Goal: Find contact information: Find contact information

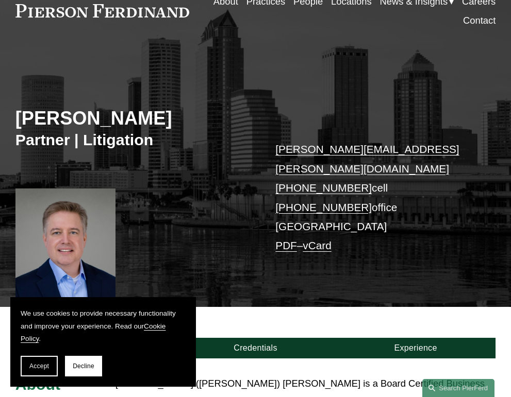
scroll to position [103, 0]
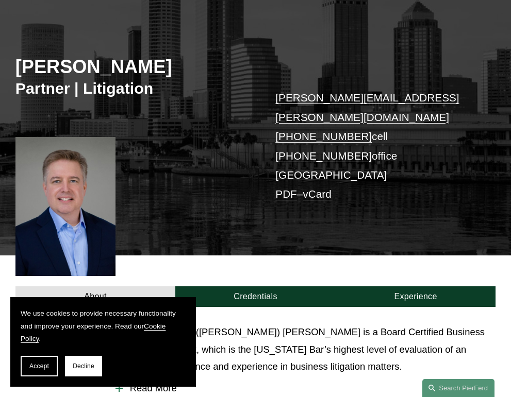
click at [213, 178] on div "Charles Geitner Partner | Litigation charles.geitner@pierferd.com +1.813.727.31…" at bounding box center [255, 134] width 511 height 241
click at [79, 358] on button "Decline" at bounding box center [83, 366] width 37 height 21
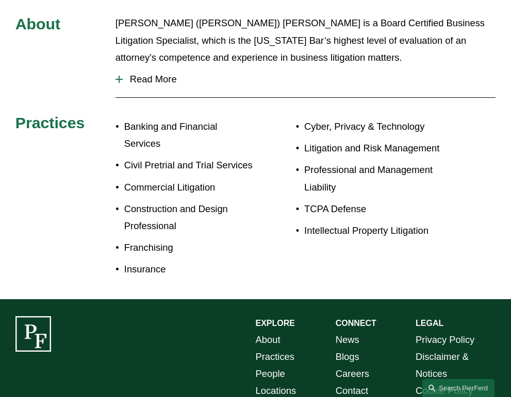
scroll to position [495, 0]
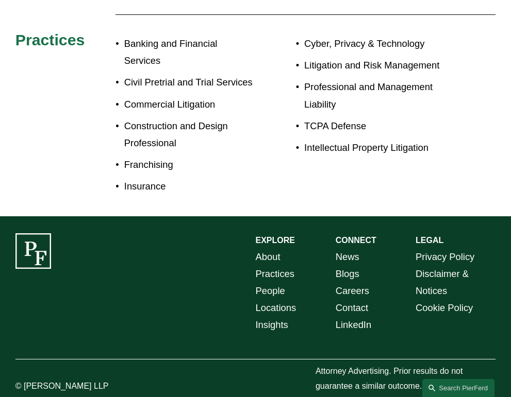
click at [344, 299] on link "Contact" at bounding box center [352, 307] width 32 height 17
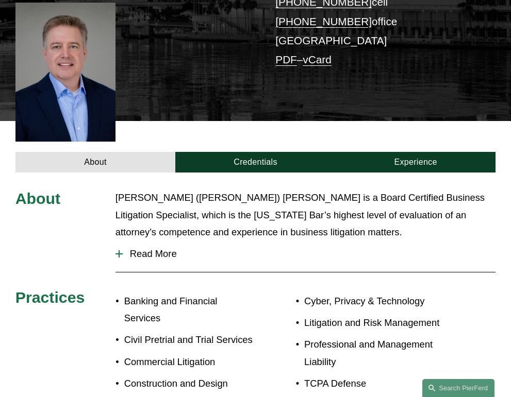
click at [120, 250] on div at bounding box center [118, 253] width 7 height 7
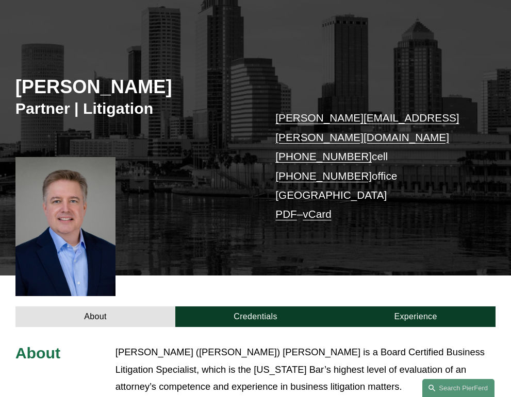
scroll to position [0, 0]
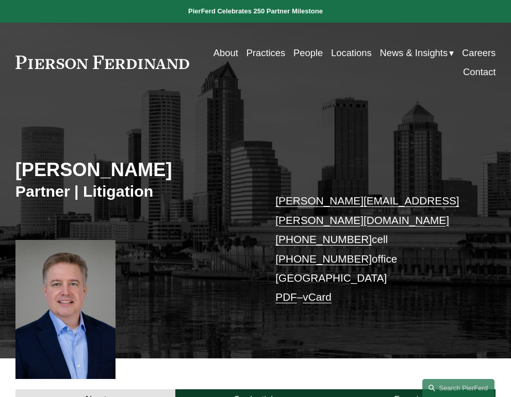
click at [339, 53] on link "Locations" at bounding box center [351, 52] width 41 height 19
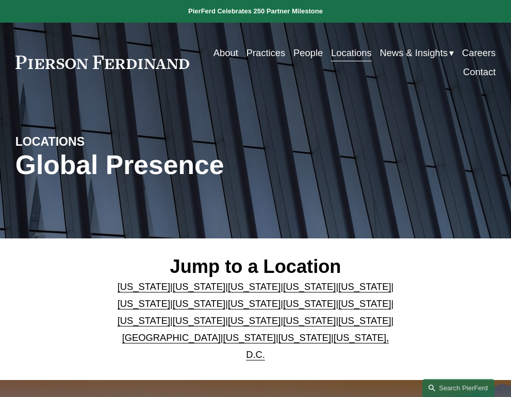
scroll to position [103, 0]
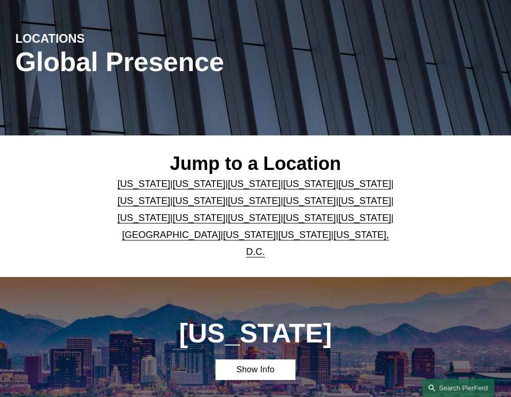
click at [338, 189] on link "[US_STATE]" at bounding box center [364, 183] width 53 height 11
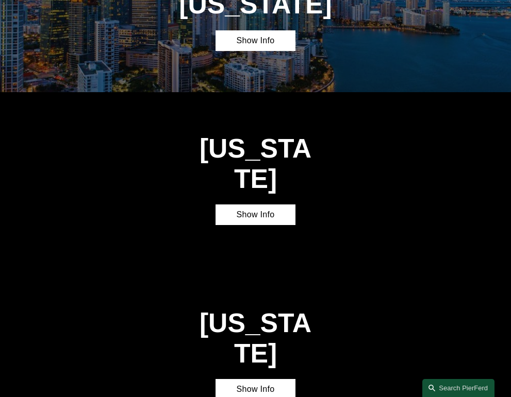
scroll to position [959, 0]
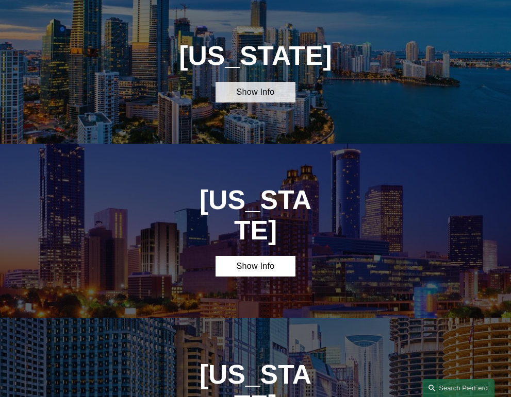
click at [252, 96] on link "Show Info" at bounding box center [255, 92] width 80 height 21
